Goal: Task Accomplishment & Management: Use online tool/utility

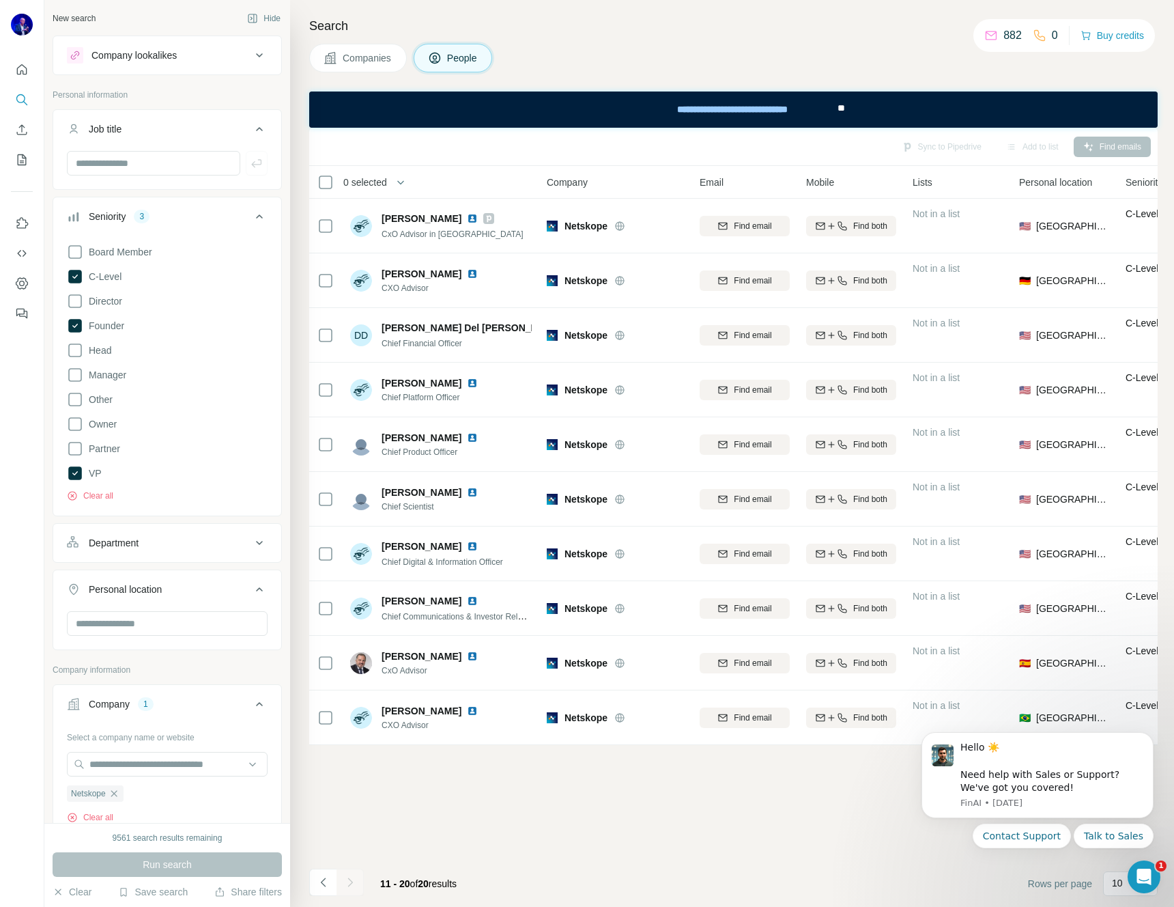
scroll to position [326, 0]
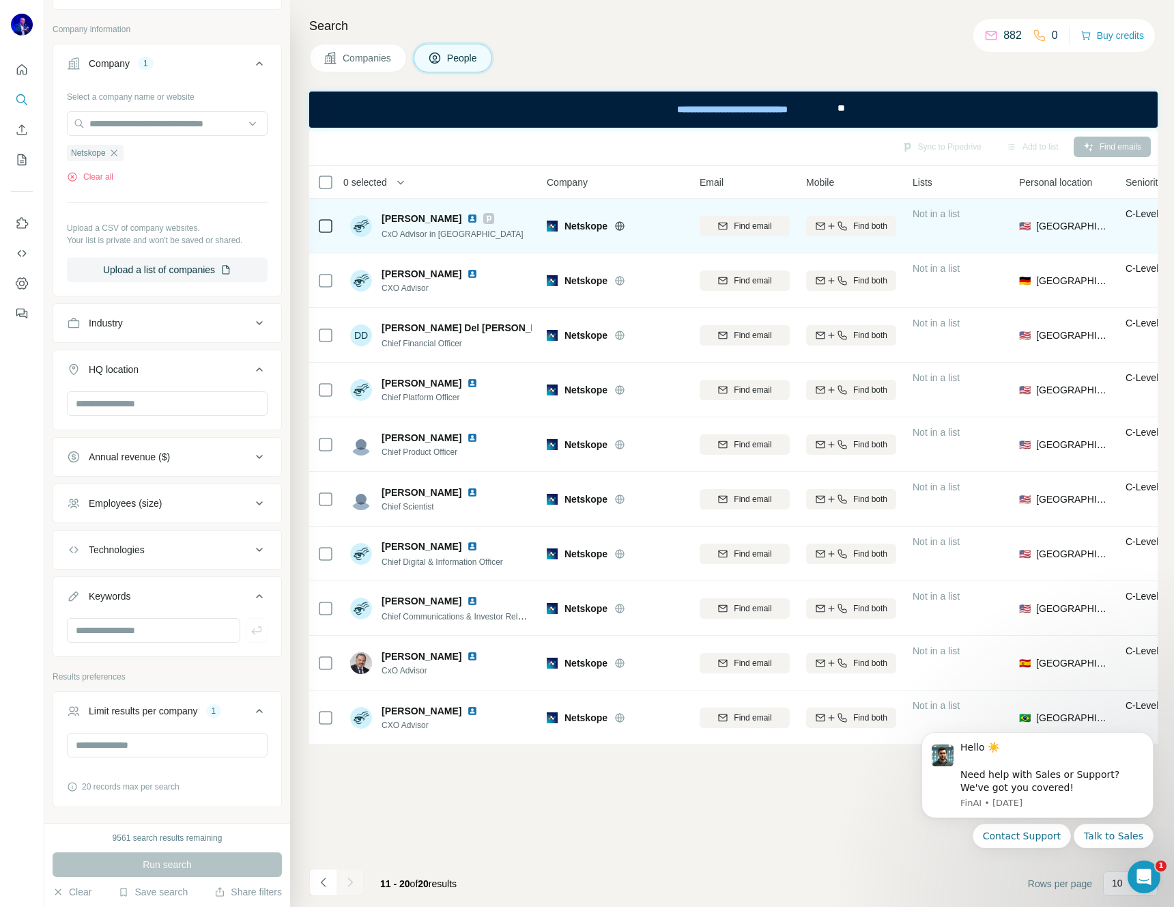
click at [467, 217] on img at bounding box center [472, 218] width 11 height 11
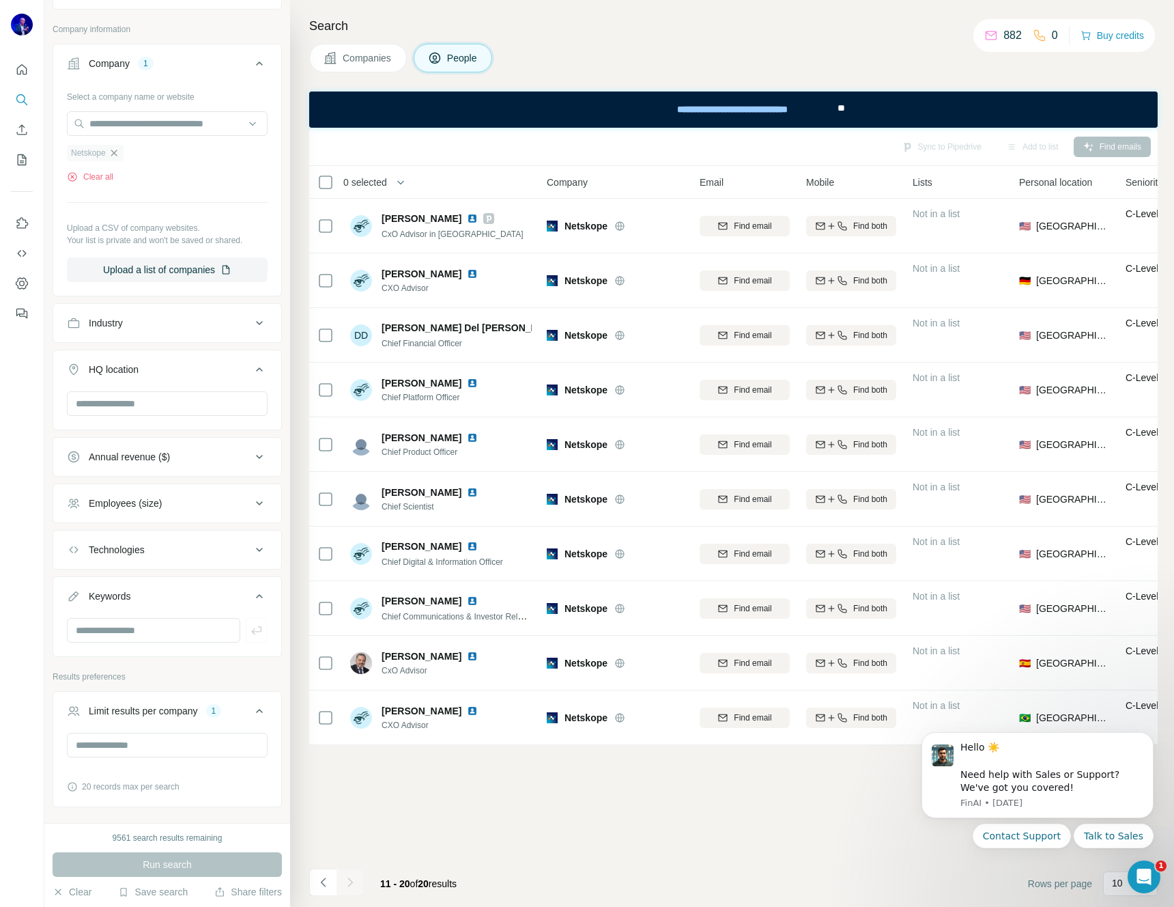
click at [114, 152] on icon "button" at bounding box center [114, 152] width 11 height 11
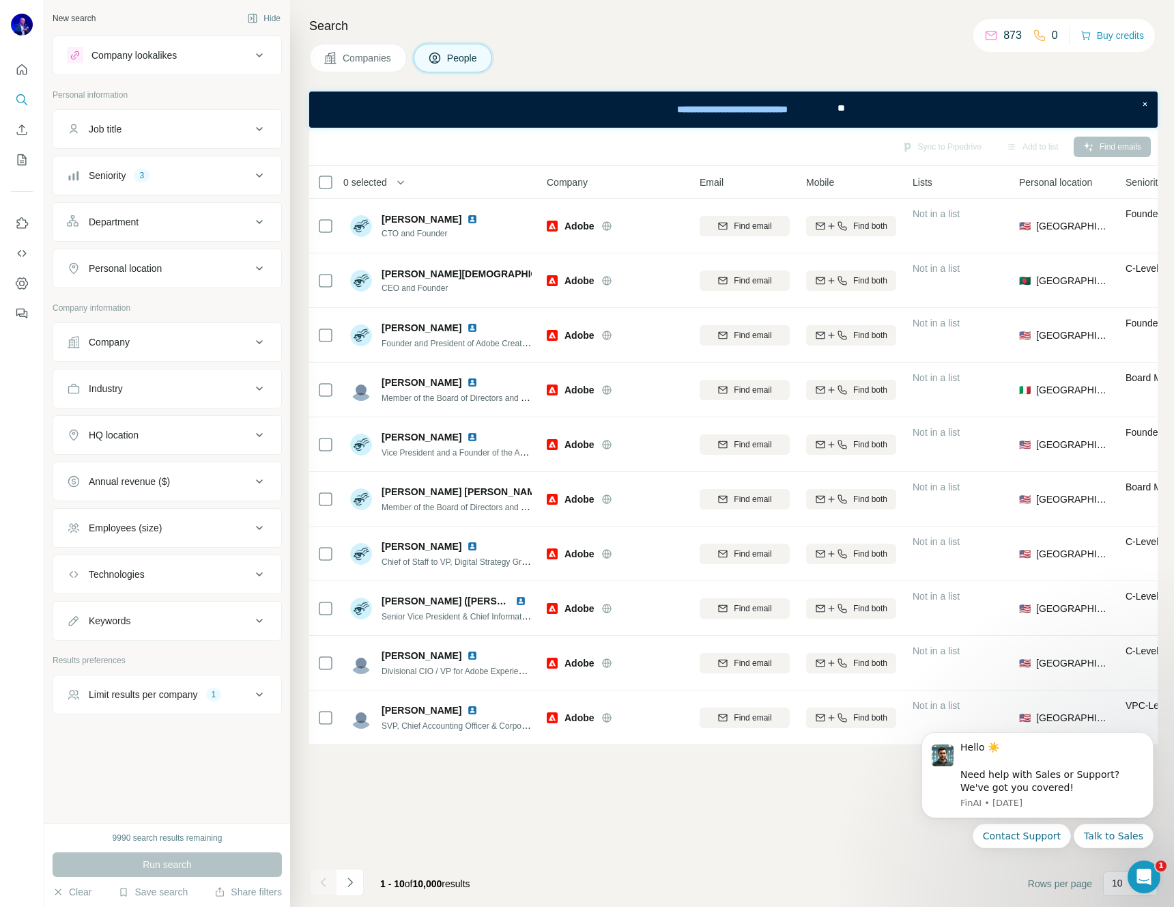
click at [162, 342] on div "Company" at bounding box center [159, 342] width 184 height 14
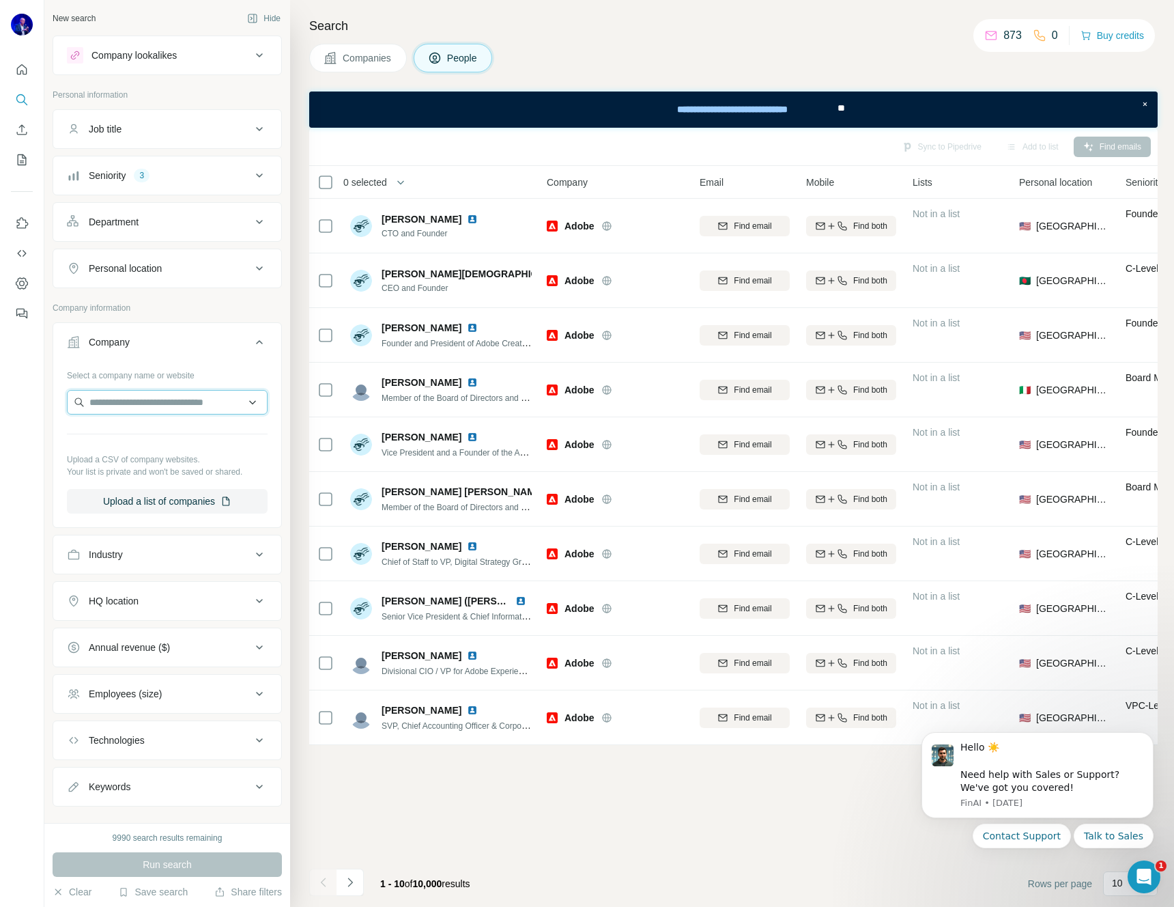
click at [141, 402] on input "text" at bounding box center [167, 402] width 201 height 25
type input "*"
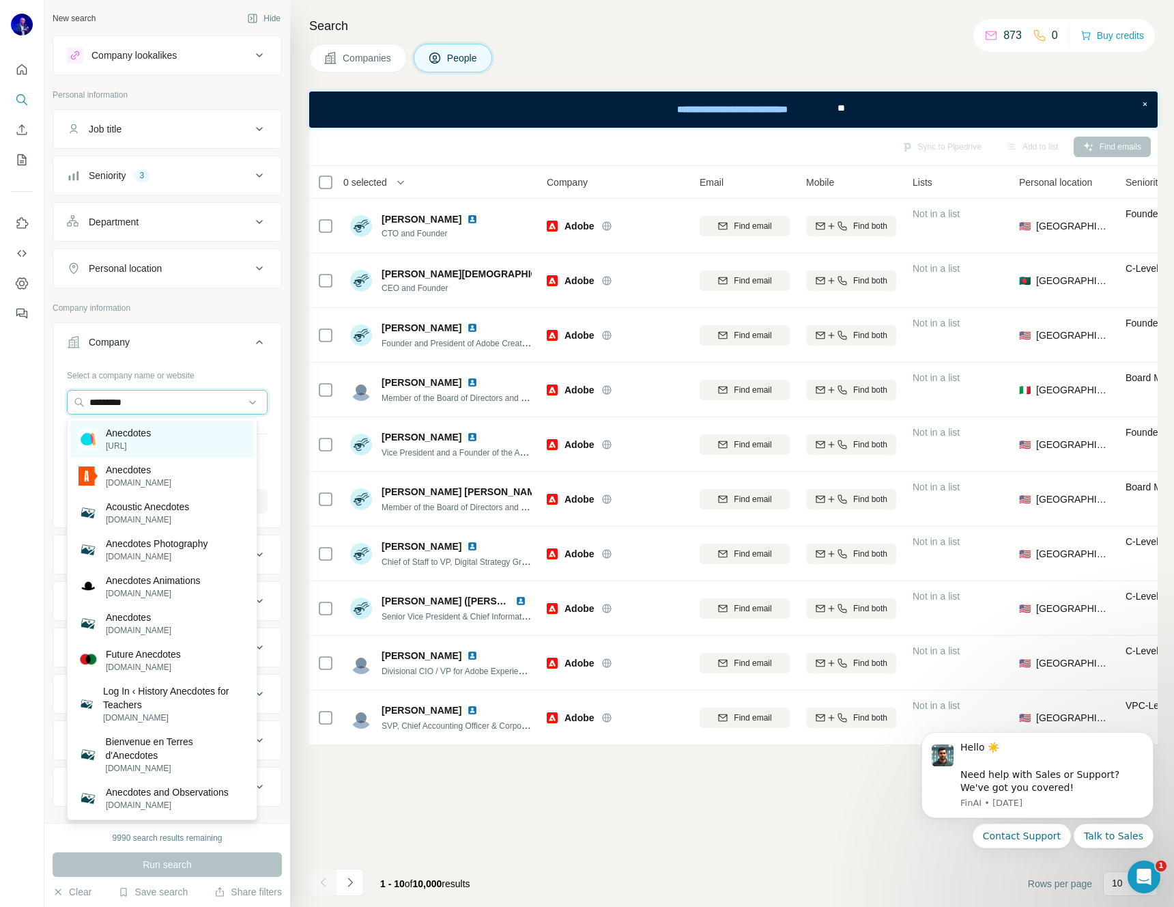
type input "*********"
click at [151, 435] on p "Anecdotes" at bounding box center [128, 433] width 45 height 14
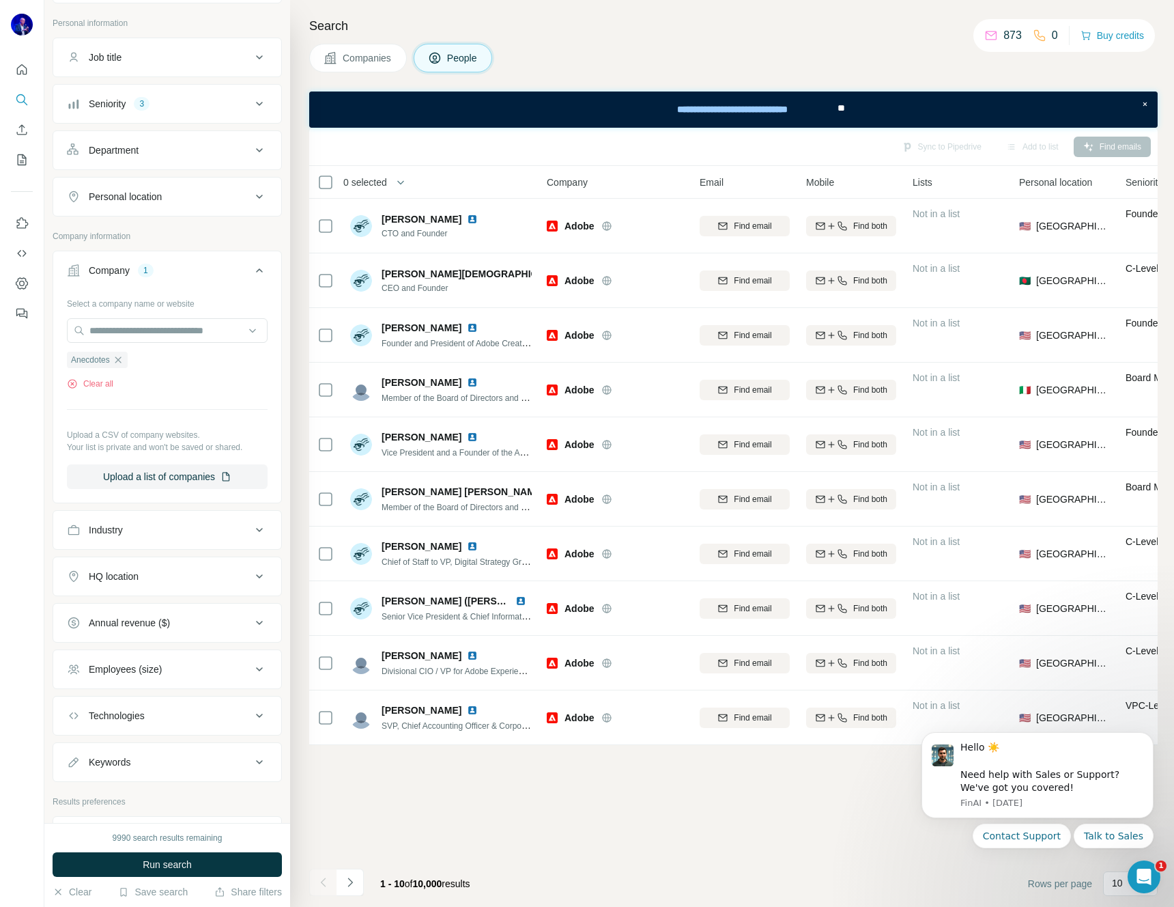
scroll to position [168, 0]
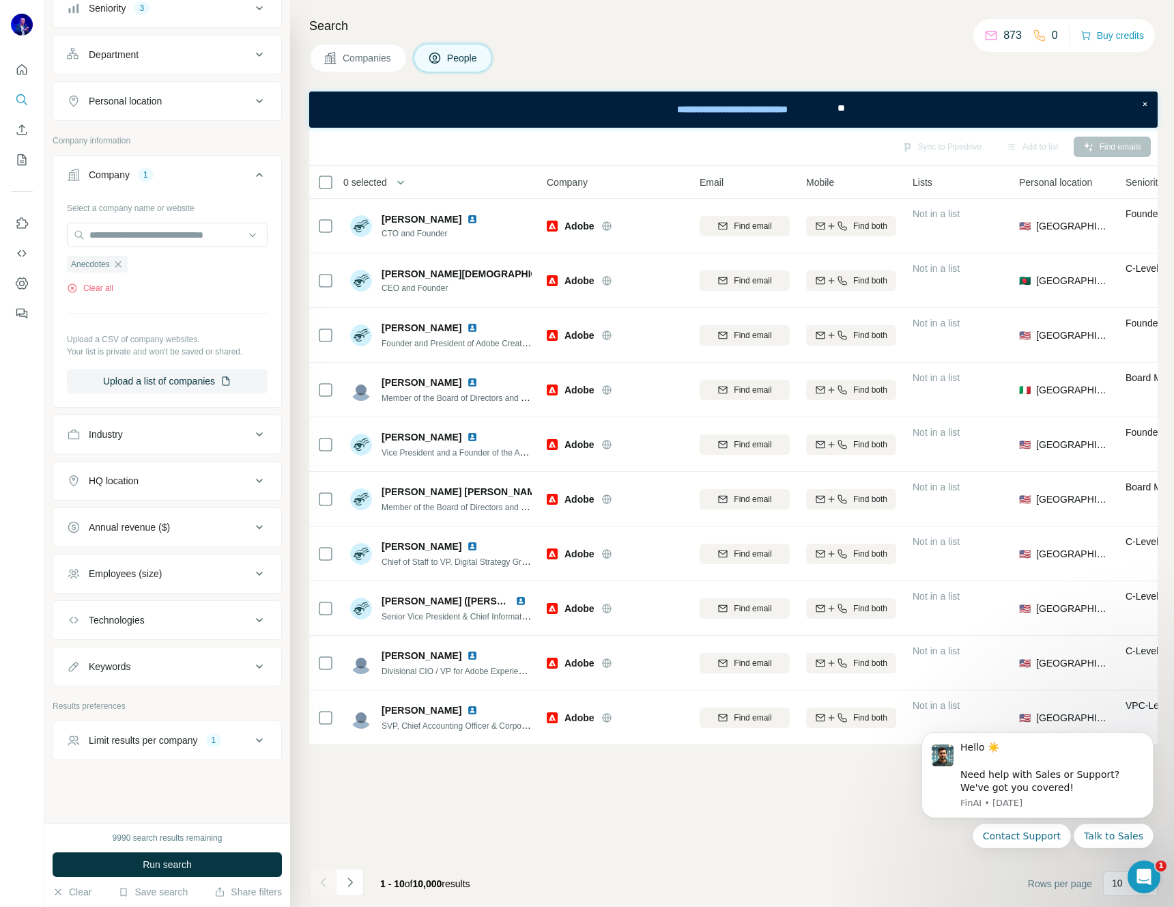
click at [256, 741] on icon at bounding box center [259, 740] width 7 height 4
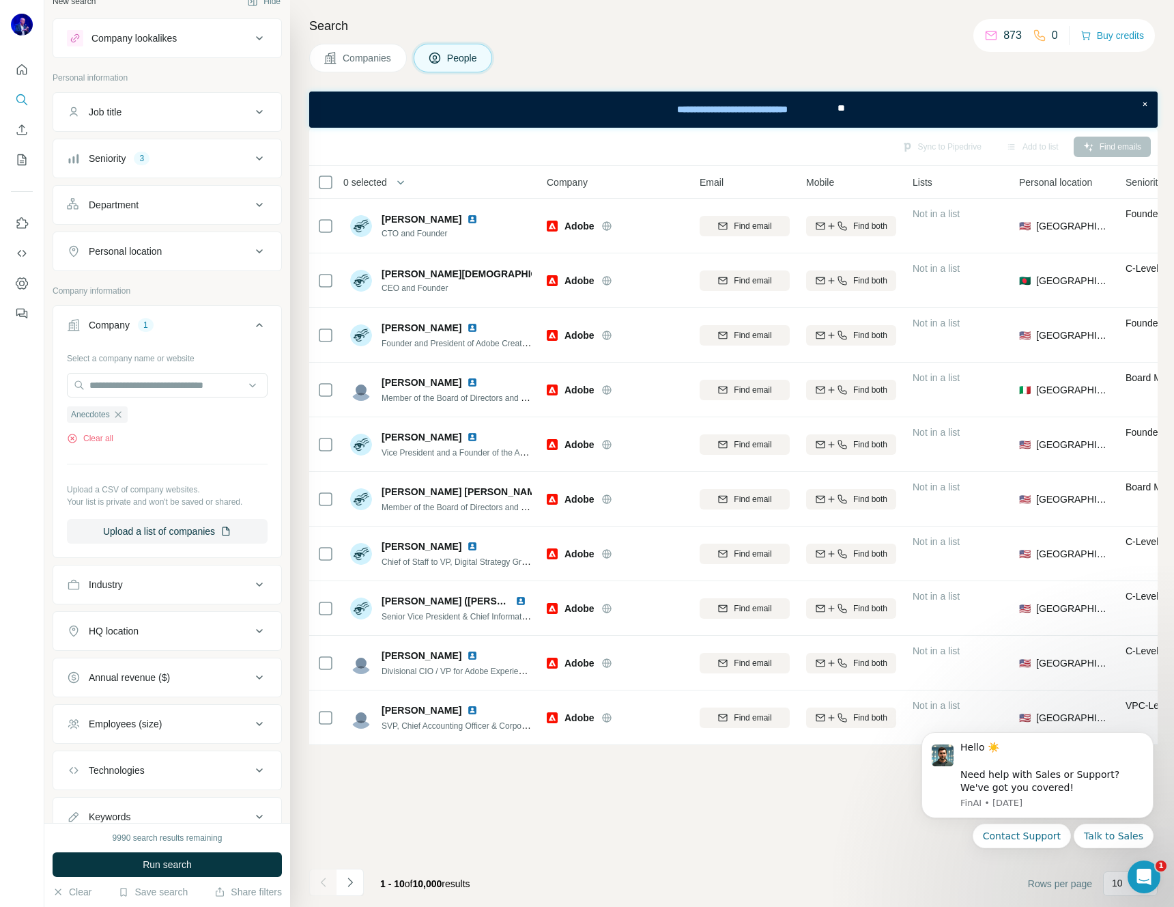
scroll to position [0, 0]
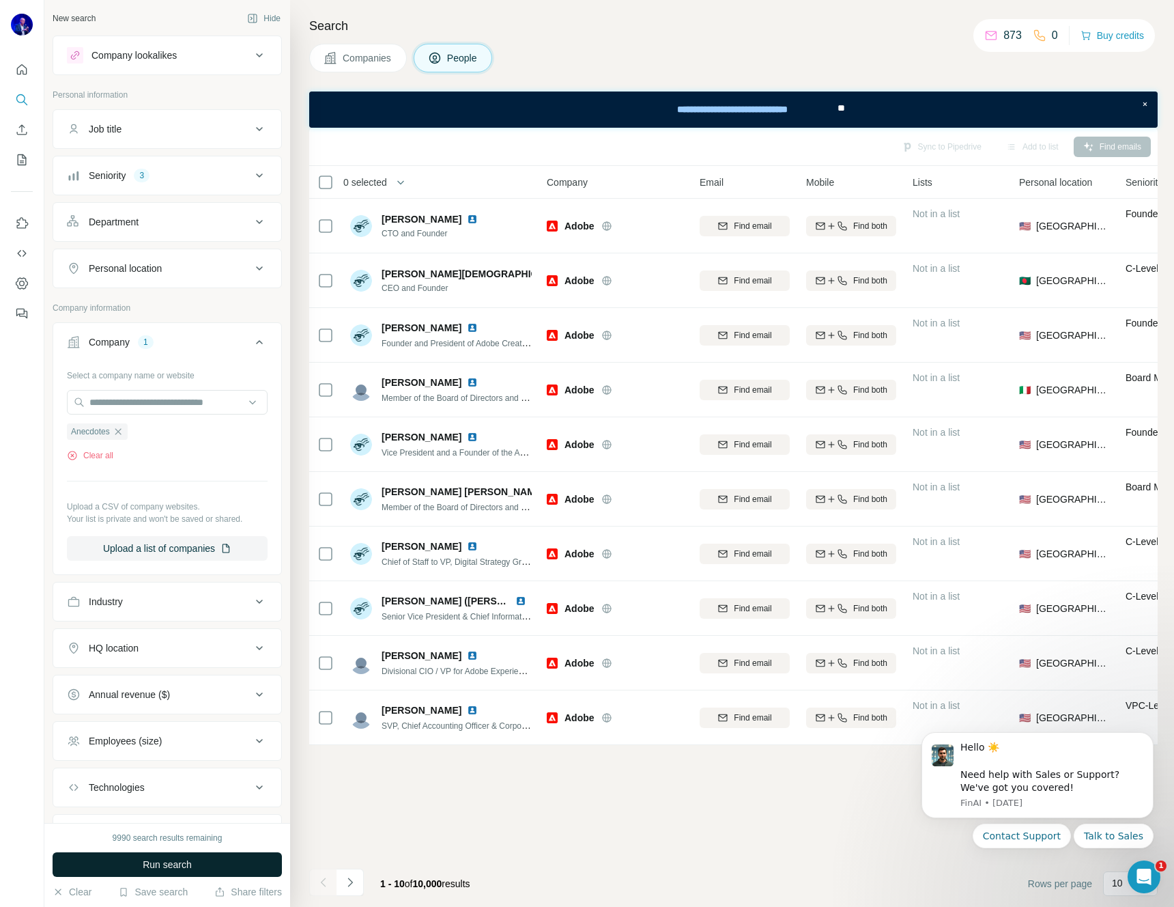
click at [162, 859] on span "Run search" at bounding box center [167, 864] width 49 height 14
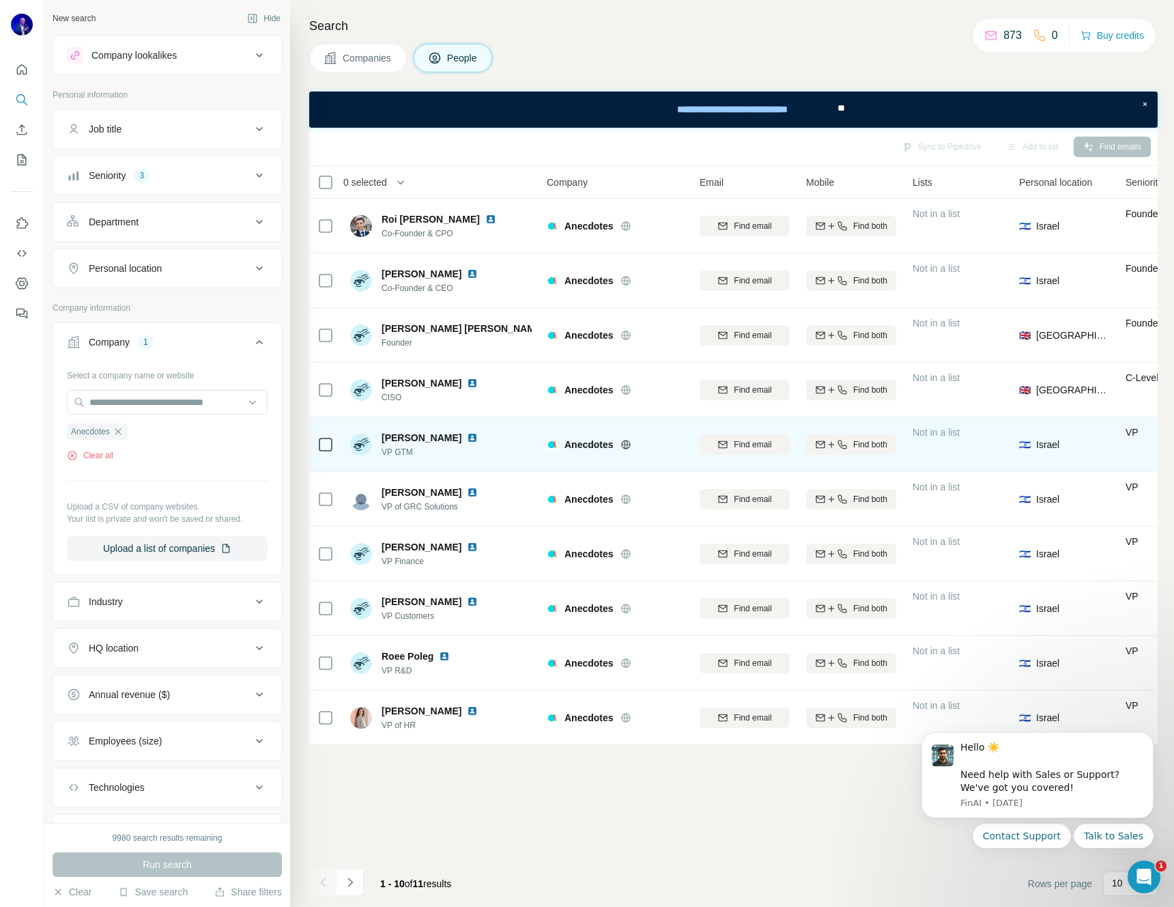
click at [467, 436] on img at bounding box center [472, 437] width 11 height 11
